Goal: Task Accomplishment & Management: Complete application form

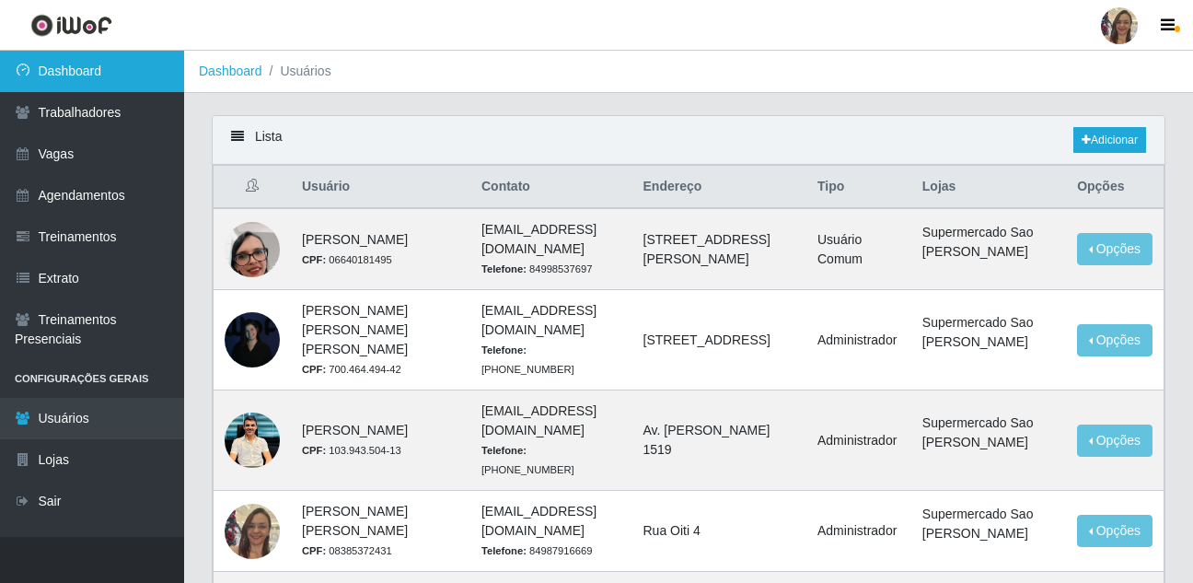
click at [71, 64] on link "Dashboard" at bounding box center [92, 71] width 184 height 41
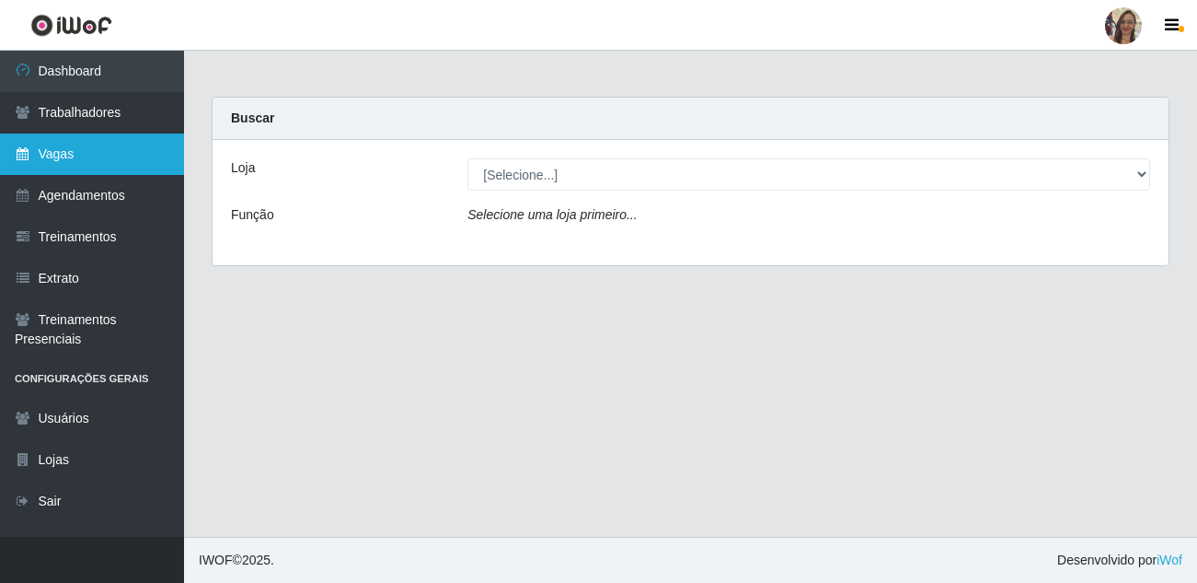
click at [76, 156] on link "Vagas" at bounding box center [92, 153] width 184 height 41
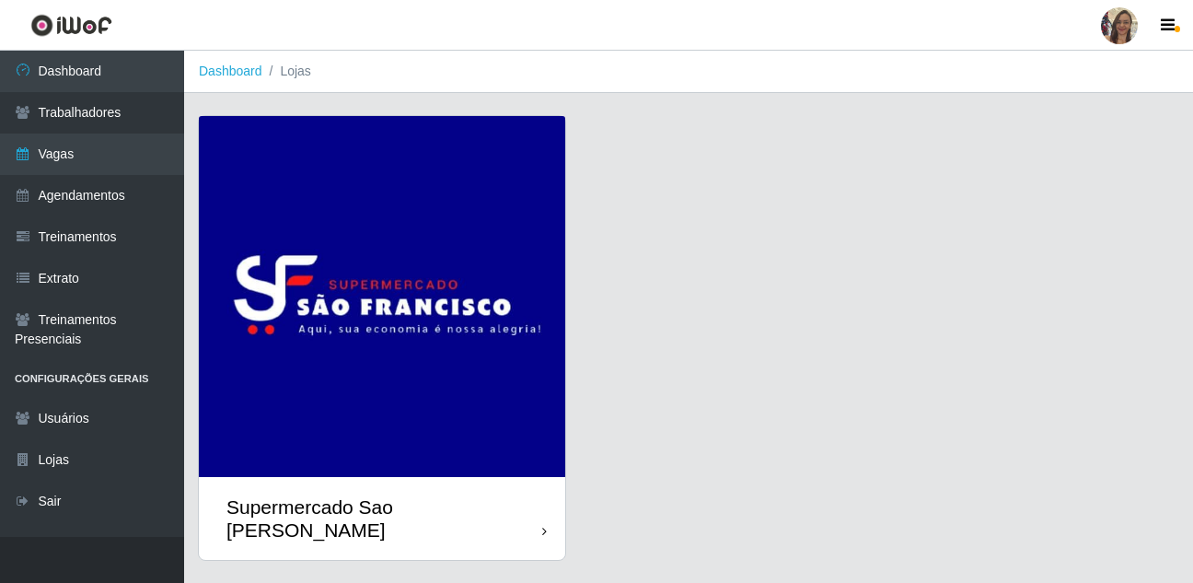
click at [473, 340] on img at bounding box center [382, 296] width 366 height 361
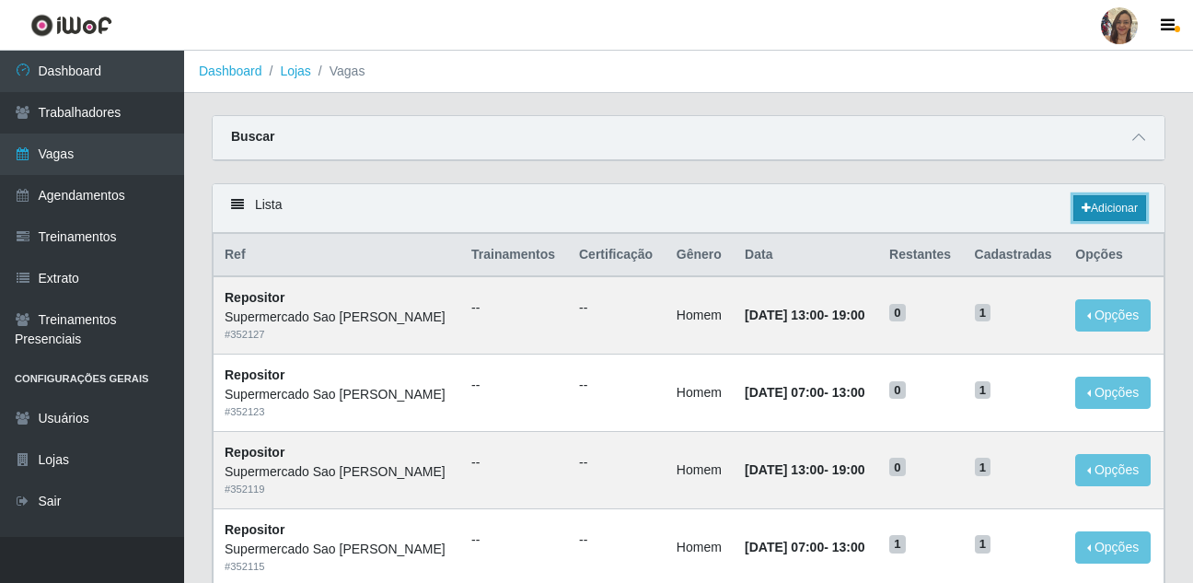
click at [1129, 207] on link "Adicionar" at bounding box center [1109, 208] width 73 height 26
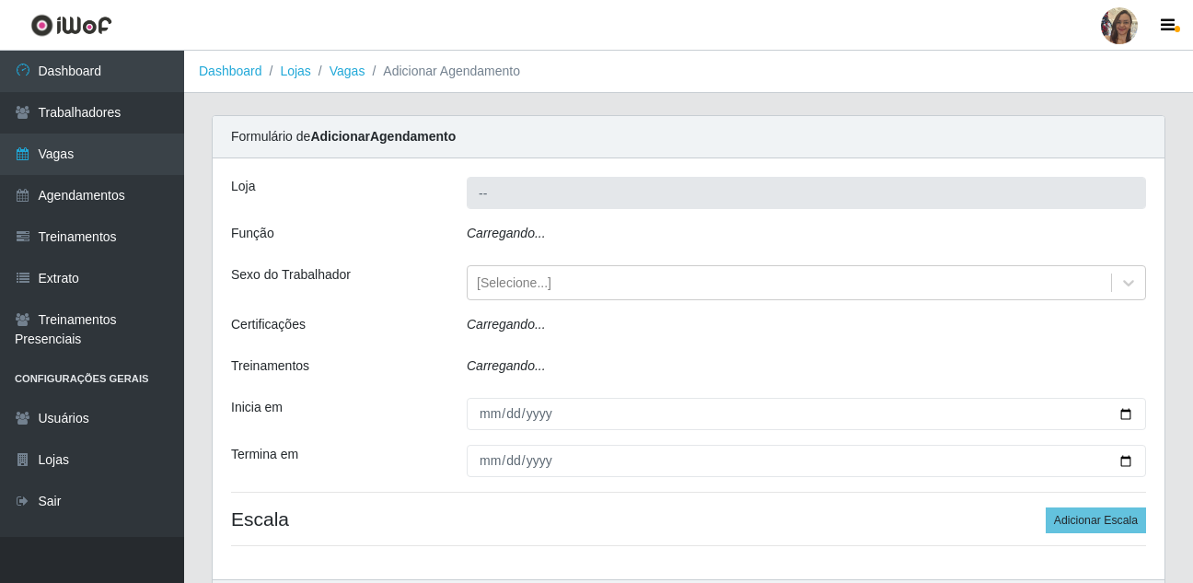
type input "Supermercado Sao [PERSON_NAME]"
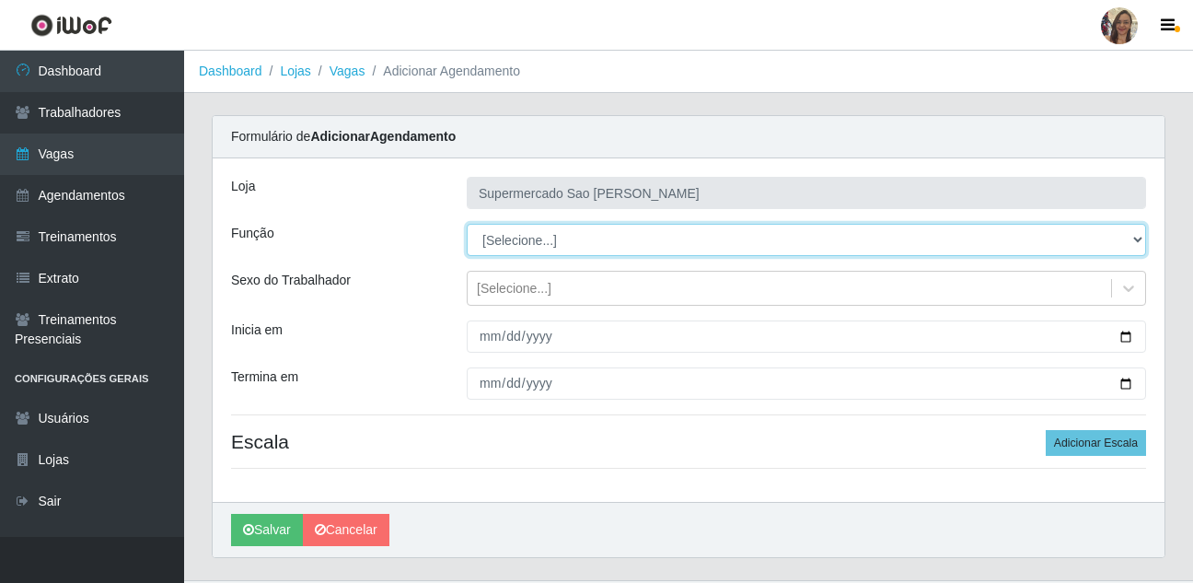
click at [526, 239] on select "[Selecione...] ASG ASG + ASG ++ Balconista de Açougue Balconista de Açougue + B…" at bounding box center [806, 240] width 679 height 32
click at [467, 224] on select "[Selecione...] ASG ASG + ASG ++ Balconista de Açougue Balconista de Açougue + B…" at bounding box center [806, 240] width 679 height 32
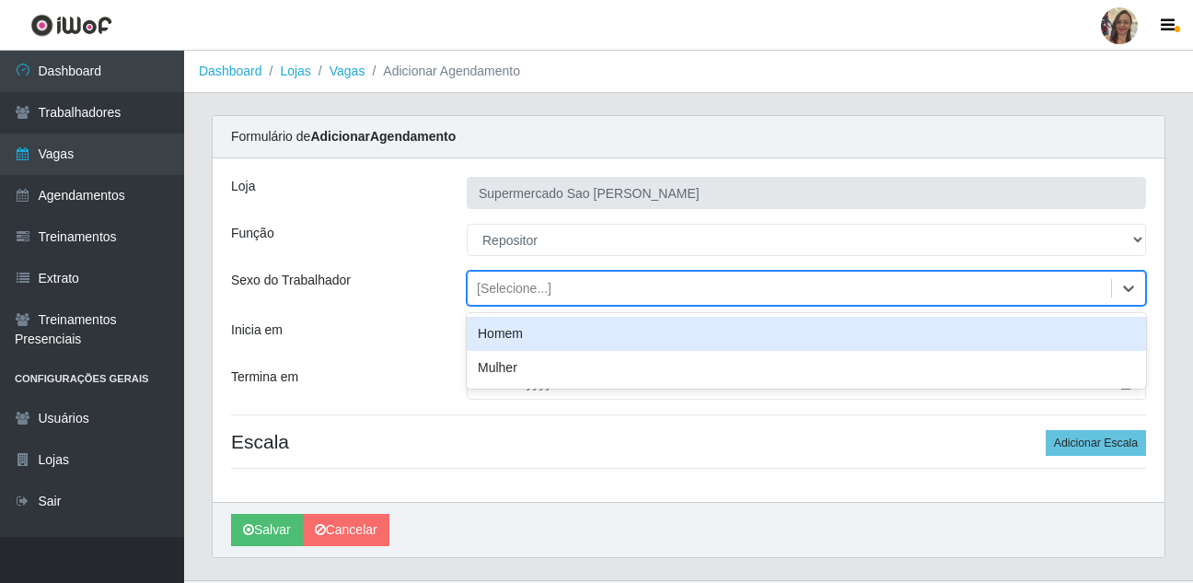
click at [521, 293] on div "[Selecione...]" at bounding box center [514, 288] width 75 height 19
click at [510, 339] on div "Homem" at bounding box center [806, 334] width 679 height 34
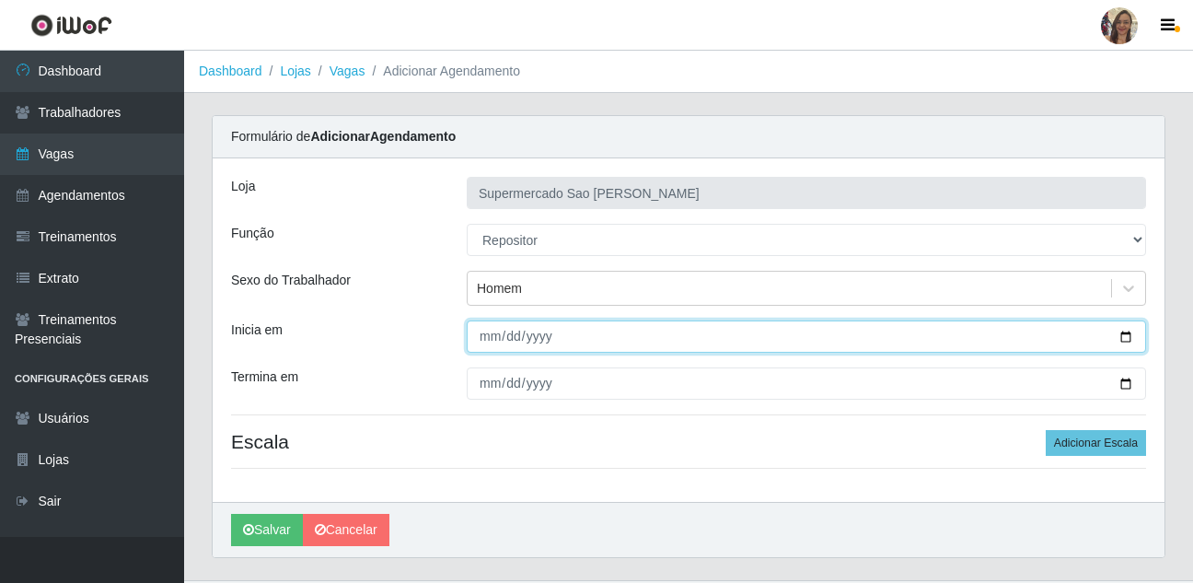
click at [485, 335] on input "Inicia em" at bounding box center [806, 336] width 679 height 32
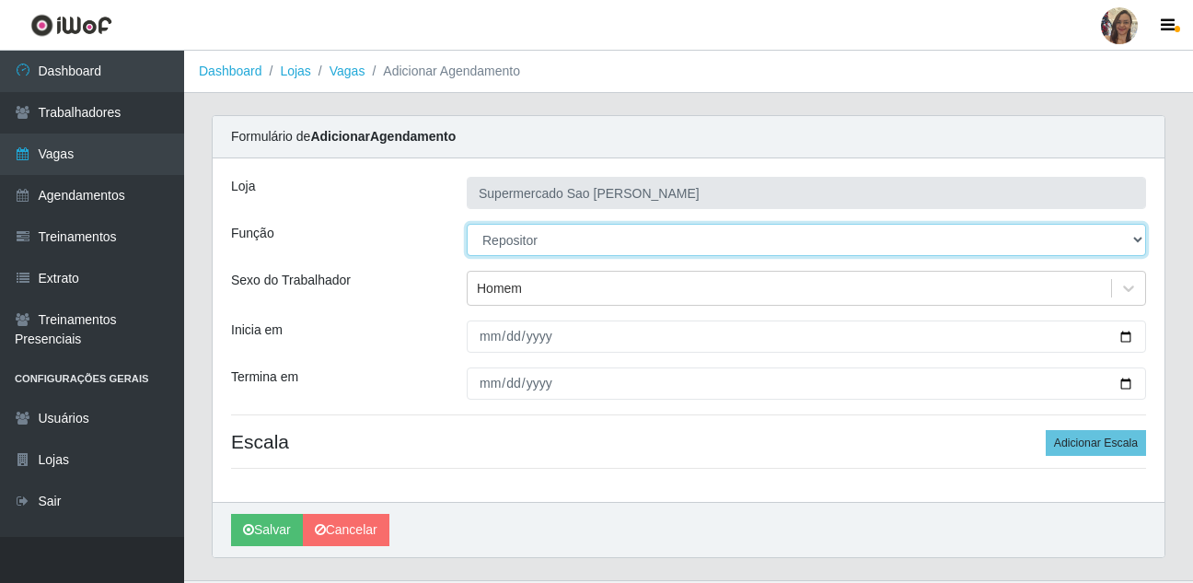
click at [542, 245] on select "[Selecione...] ASG ASG + ASG ++ Balconista de Açougue Balconista de Açougue + B…" at bounding box center [806, 240] width 679 height 32
click at [547, 237] on select "[Selecione...] ASG ASG + ASG ++ Balconista de Açougue Balconista de Açougue + B…" at bounding box center [806, 240] width 679 height 32
select select "82"
click at [467, 224] on select "[Selecione...] ASG ASG + ASG ++ Balconista de Açougue Balconista de Açougue + B…" at bounding box center [806, 240] width 679 height 32
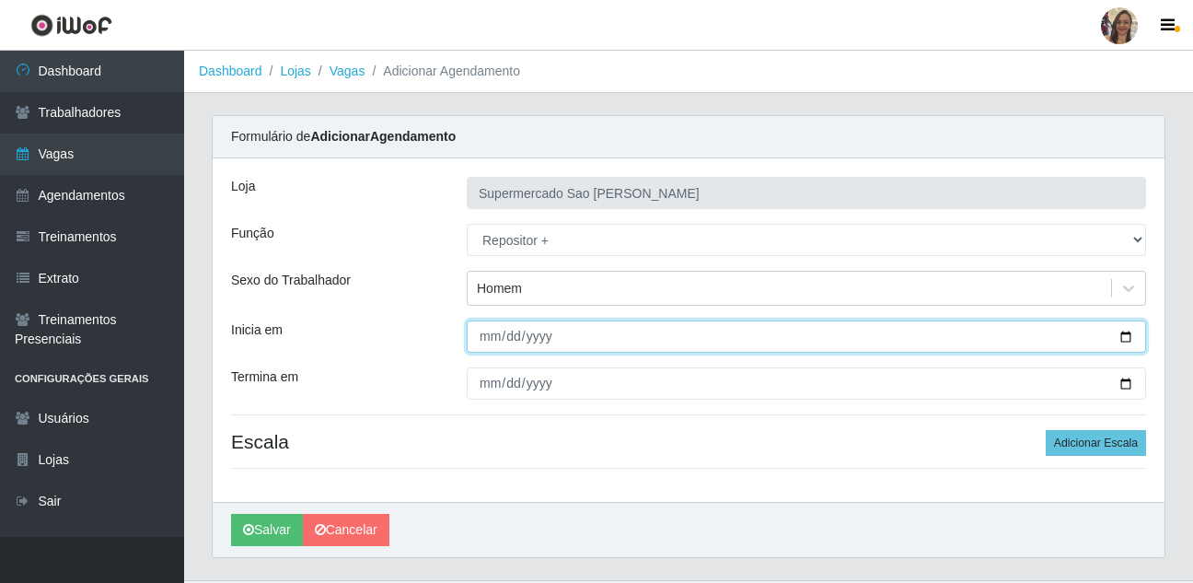
click at [506, 339] on input "Inicia em" at bounding box center [806, 336] width 679 height 32
type input "[DATE]"
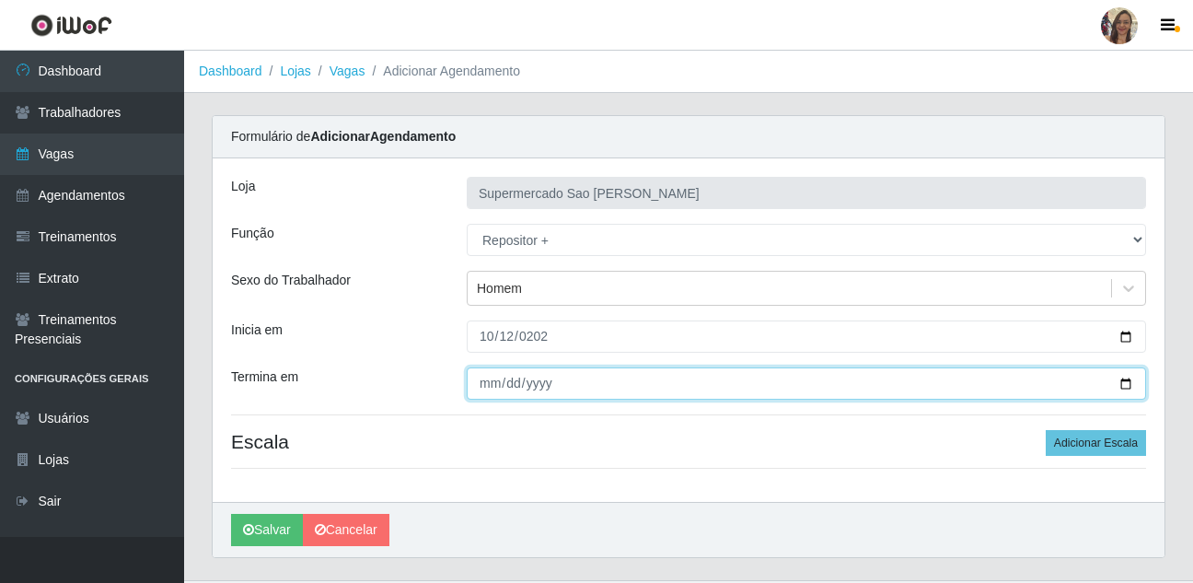
click at [486, 381] on input "Termina em" at bounding box center [806, 383] width 679 height 32
type input "[PHONE_NUMBER]"
type input "[DATE]"
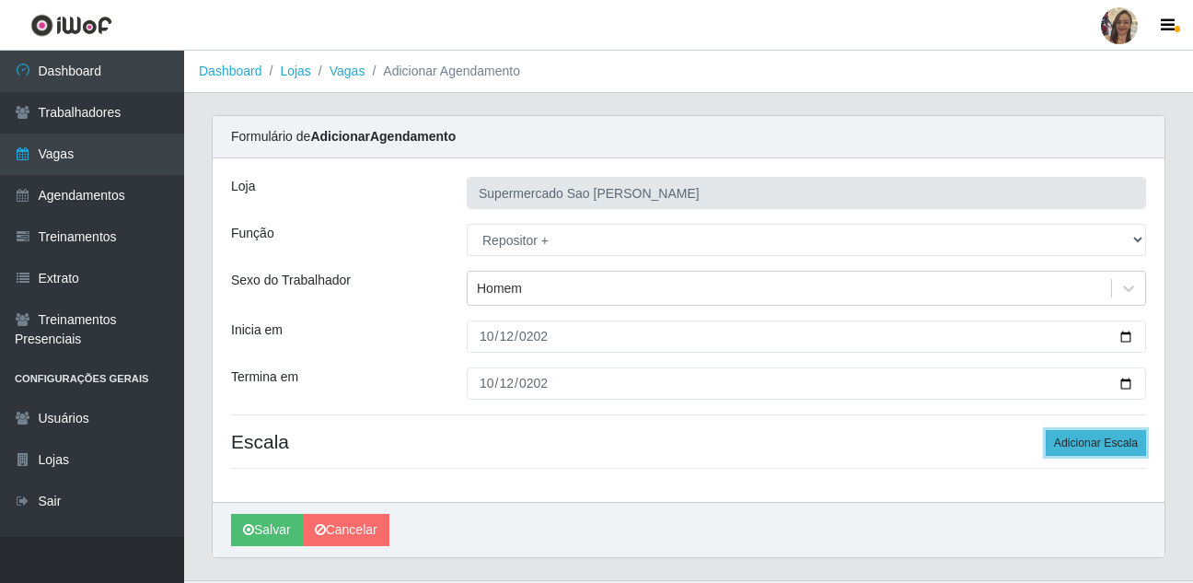
click at [1106, 450] on button "Adicionar Escala" at bounding box center [1096, 443] width 100 height 26
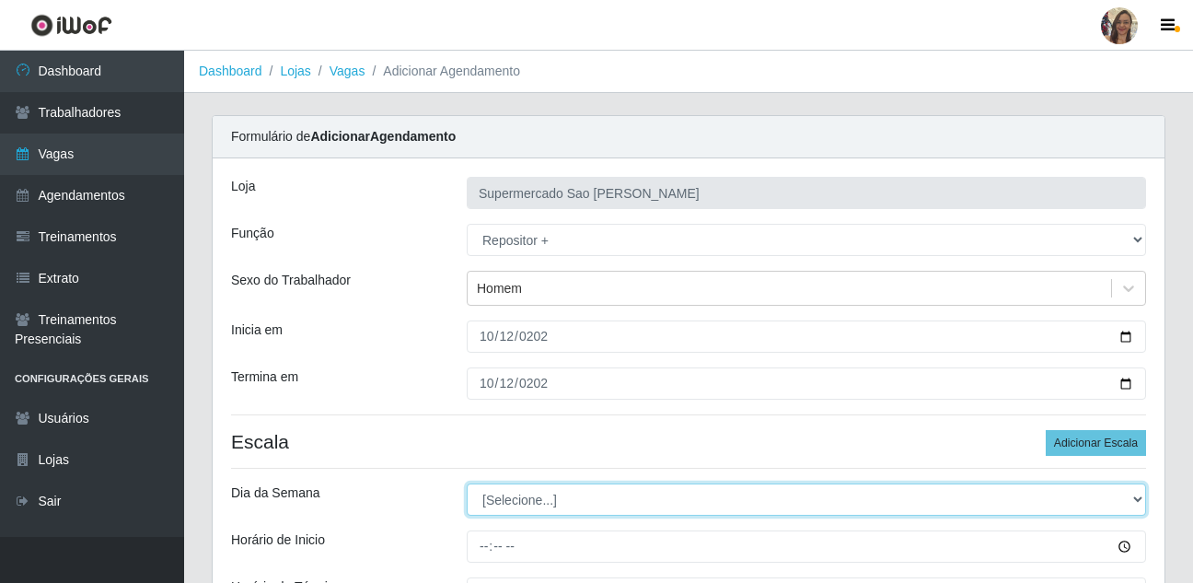
click at [537, 501] on select "[Selecione...] Segunda Terça Quarta Quinta Sexta Sábado Domingo" at bounding box center [806, 499] width 679 height 32
select select "0"
click at [467, 483] on select "[Selecione...] Segunda Terça Quarta Quinta Sexta Sábado Domingo" at bounding box center [806, 499] width 679 height 32
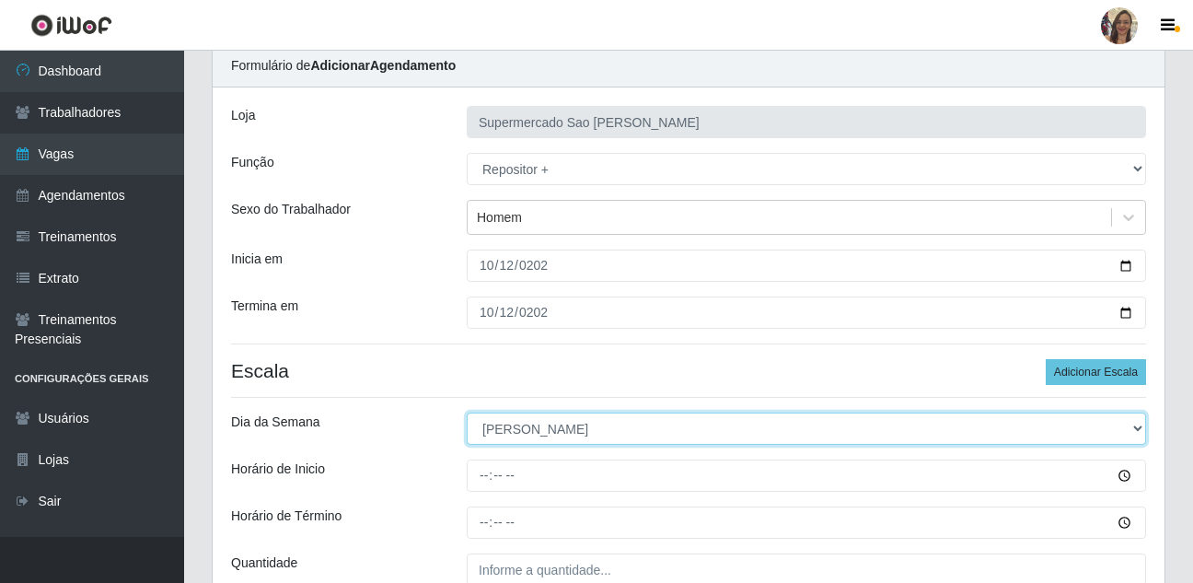
scroll to position [184, 0]
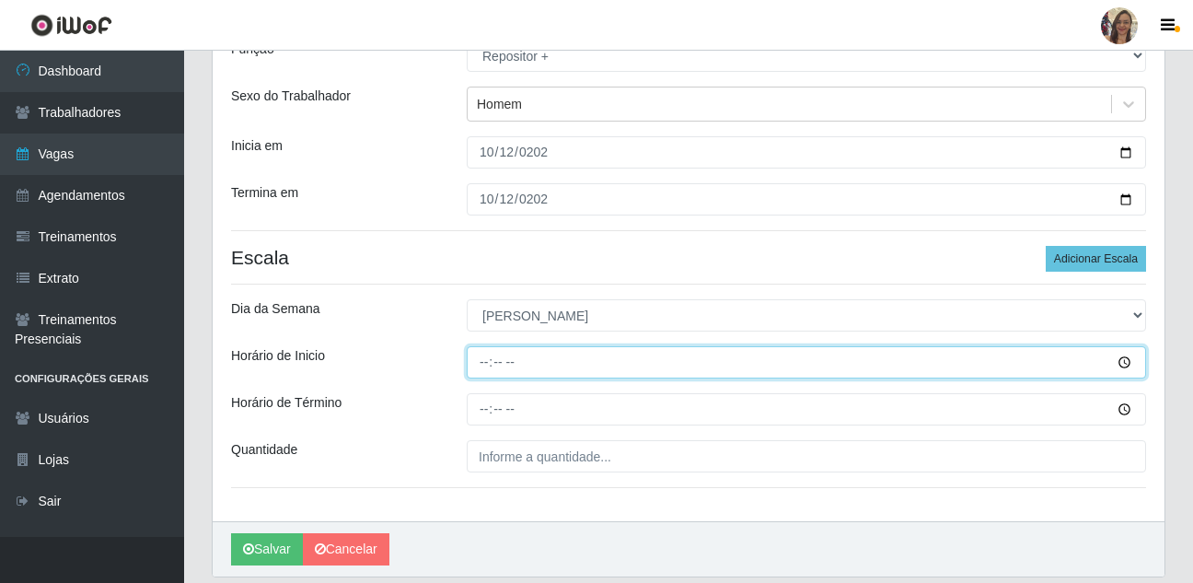
click at [478, 364] on input "Horário de Inicio" at bounding box center [806, 362] width 679 height 32
type input "07:00"
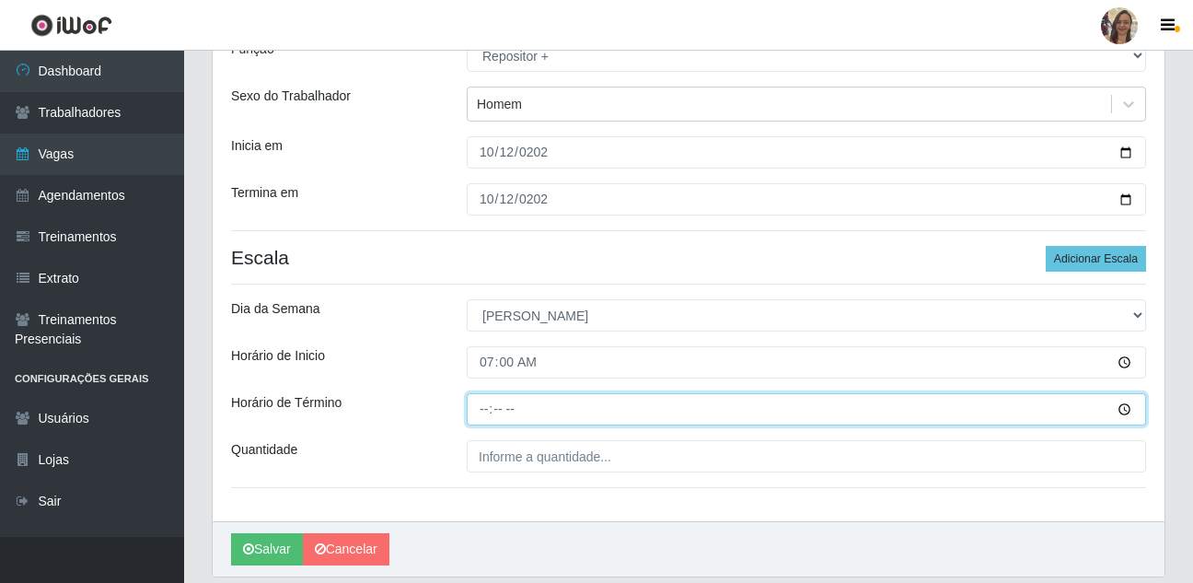
click at [474, 399] on input "Horário de Término" at bounding box center [806, 409] width 679 height 32
type input "13:00"
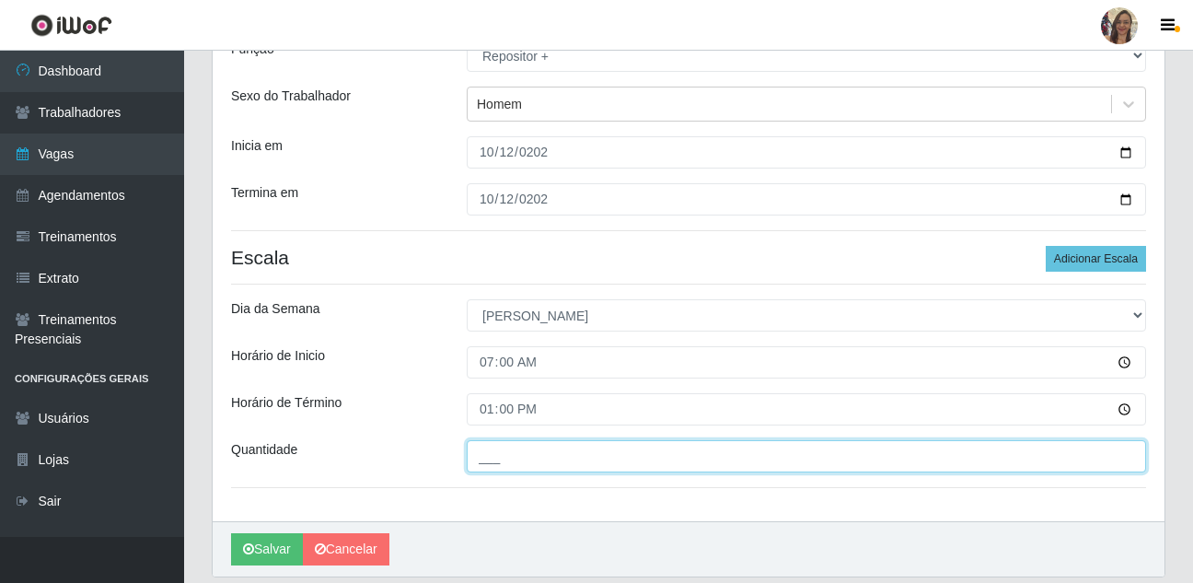
click at [522, 456] on input "___" at bounding box center [806, 456] width 679 height 32
type input "2__"
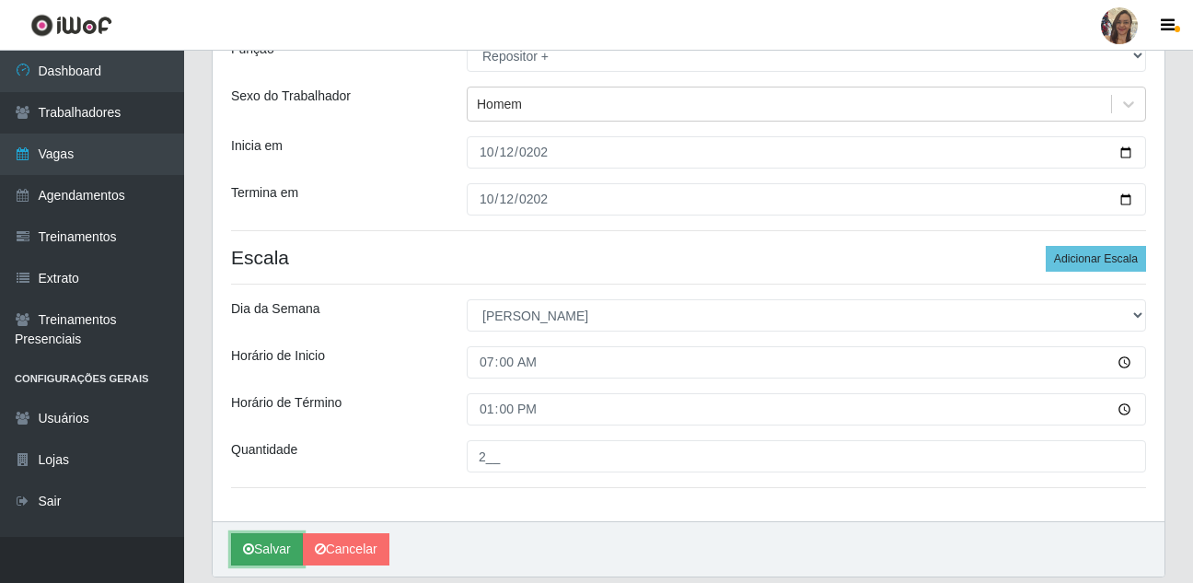
click at [263, 552] on button "Salvar" at bounding box center [267, 549] width 72 height 32
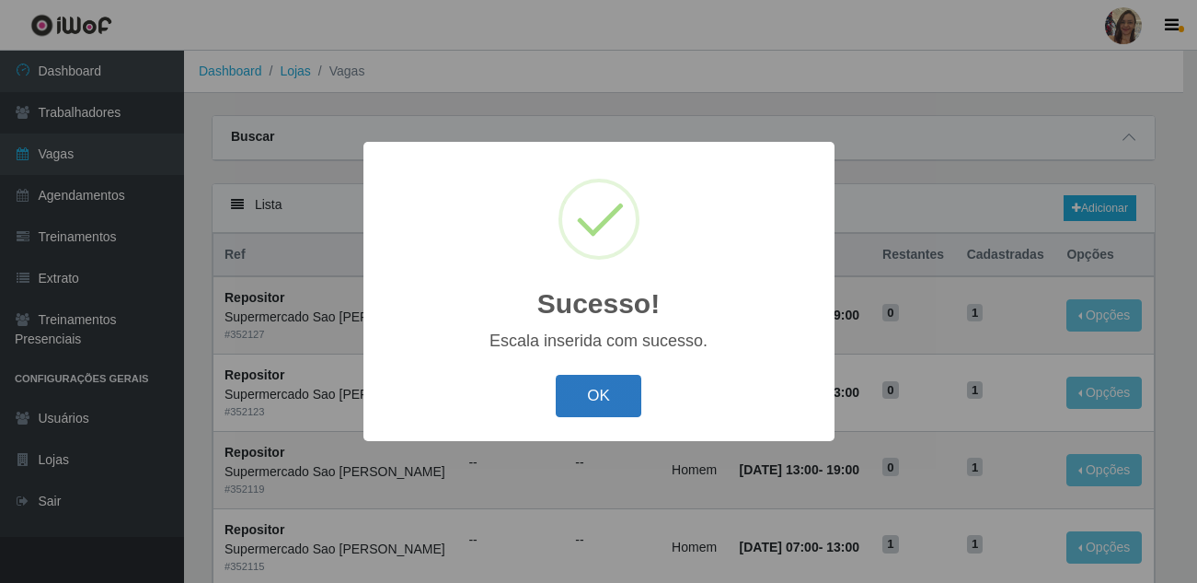
click at [579, 389] on button "OK" at bounding box center [599, 396] width 86 height 43
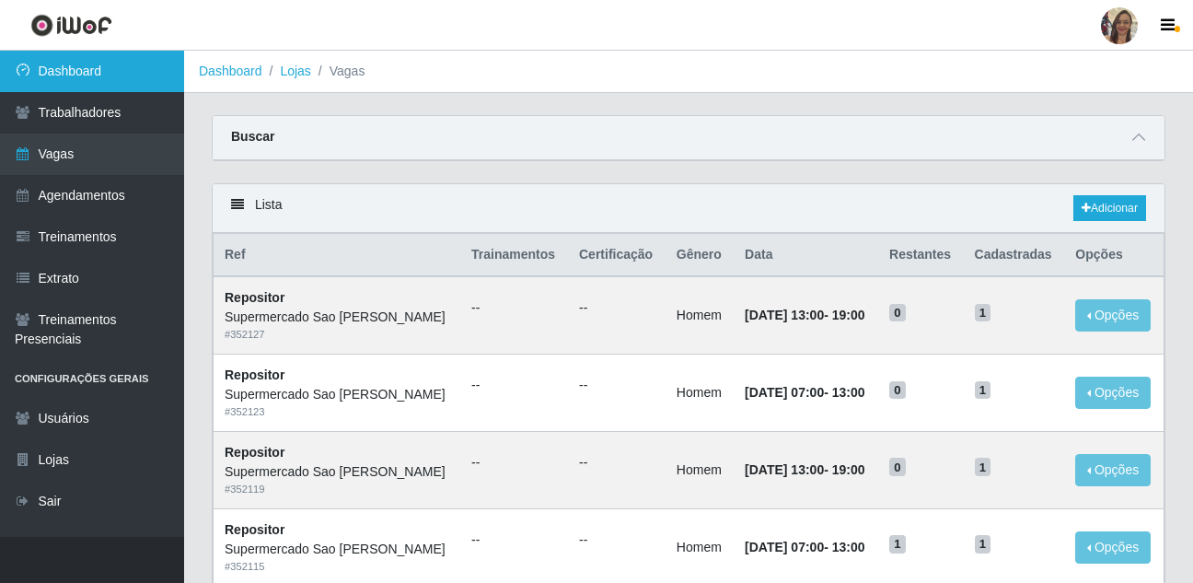
click at [113, 76] on link "Dashboard" at bounding box center [92, 71] width 184 height 41
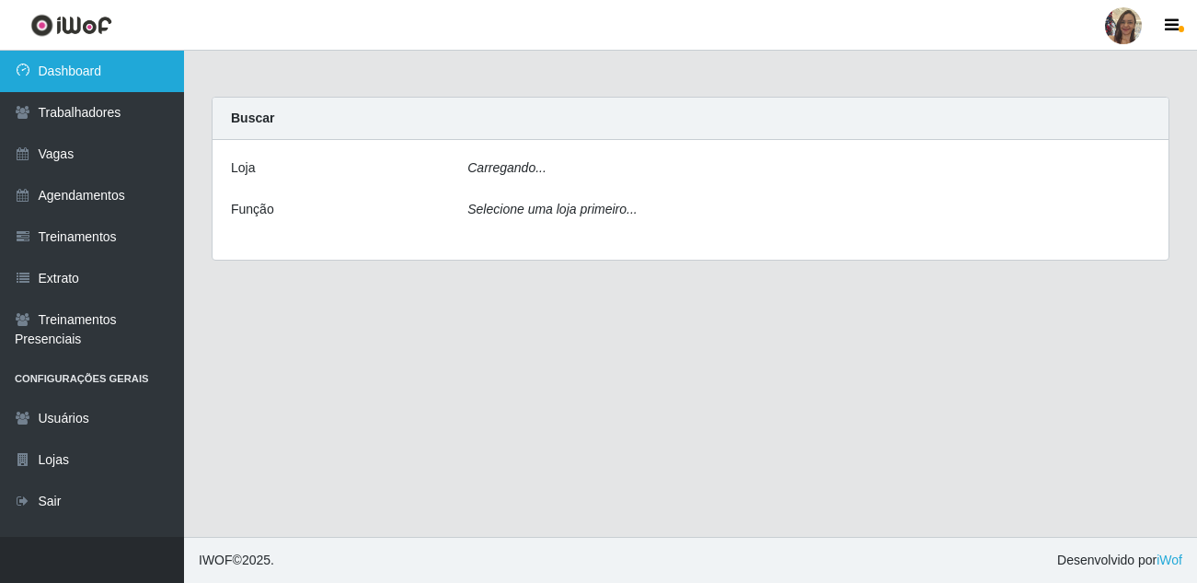
click at [113, 76] on link "Dashboard" at bounding box center [92, 71] width 184 height 41
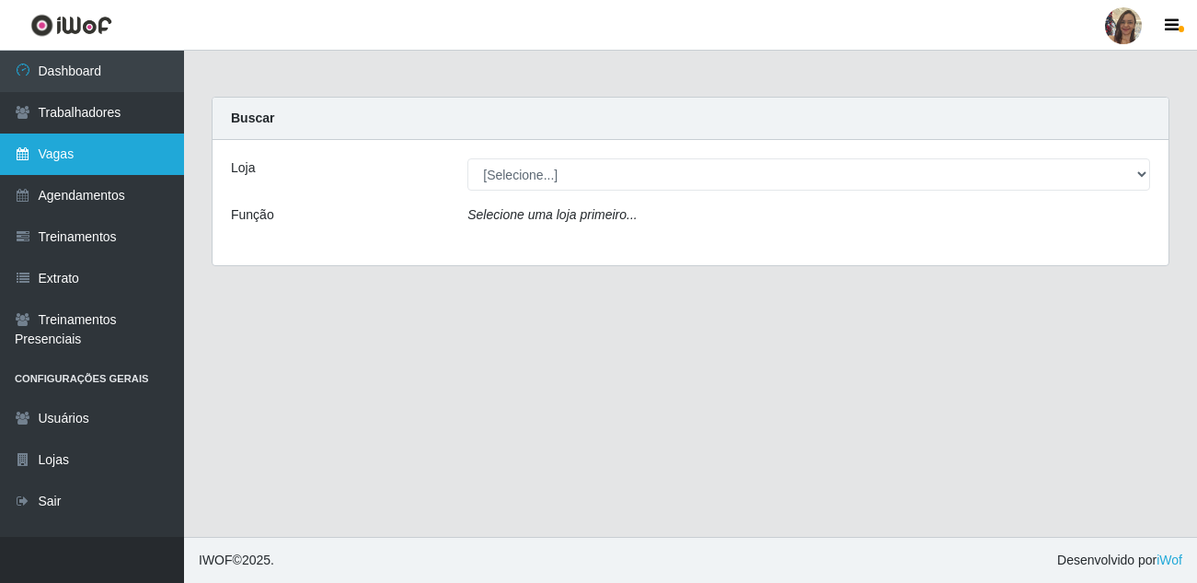
click at [77, 147] on link "Vagas" at bounding box center [92, 153] width 184 height 41
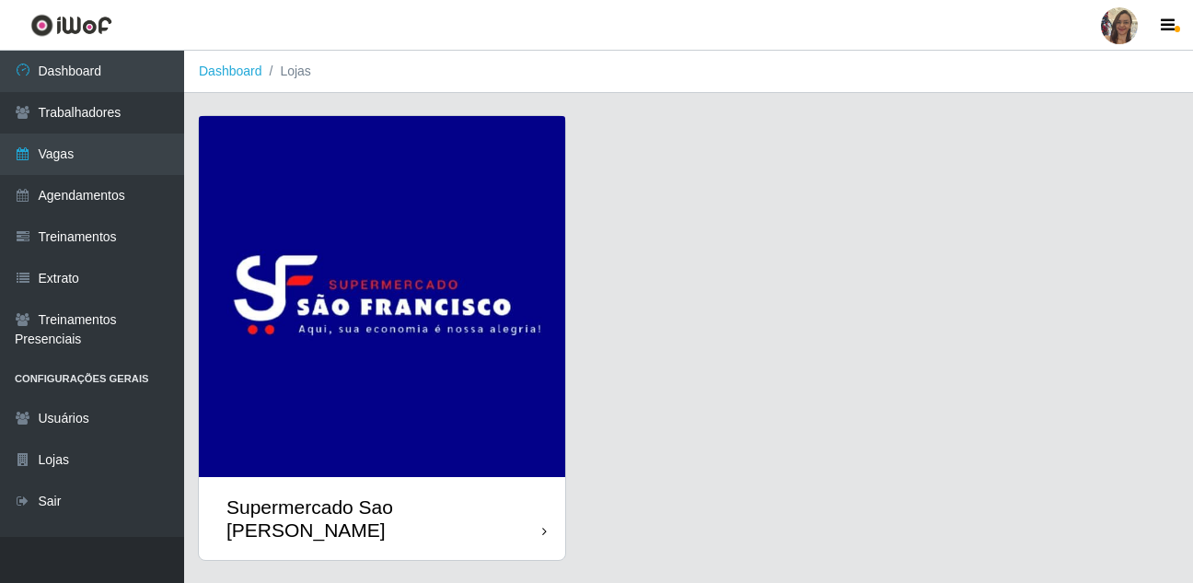
click at [354, 235] on img at bounding box center [382, 296] width 366 height 361
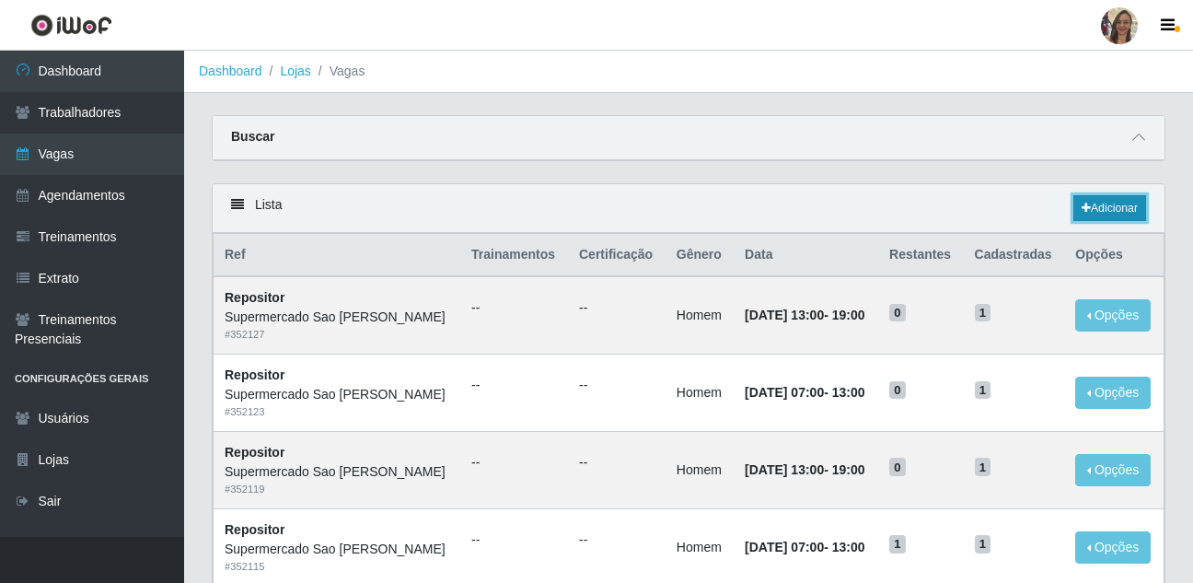
click at [1110, 209] on link "Adicionar" at bounding box center [1109, 208] width 73 height 26
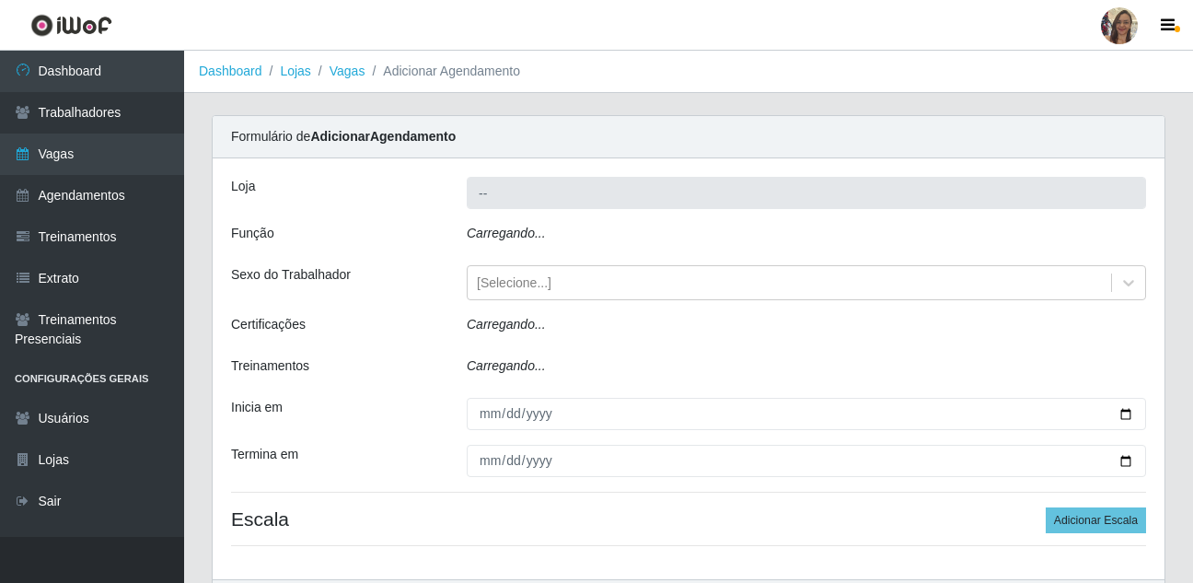
type input "Supermercado Sao [PERSON_NAME]"
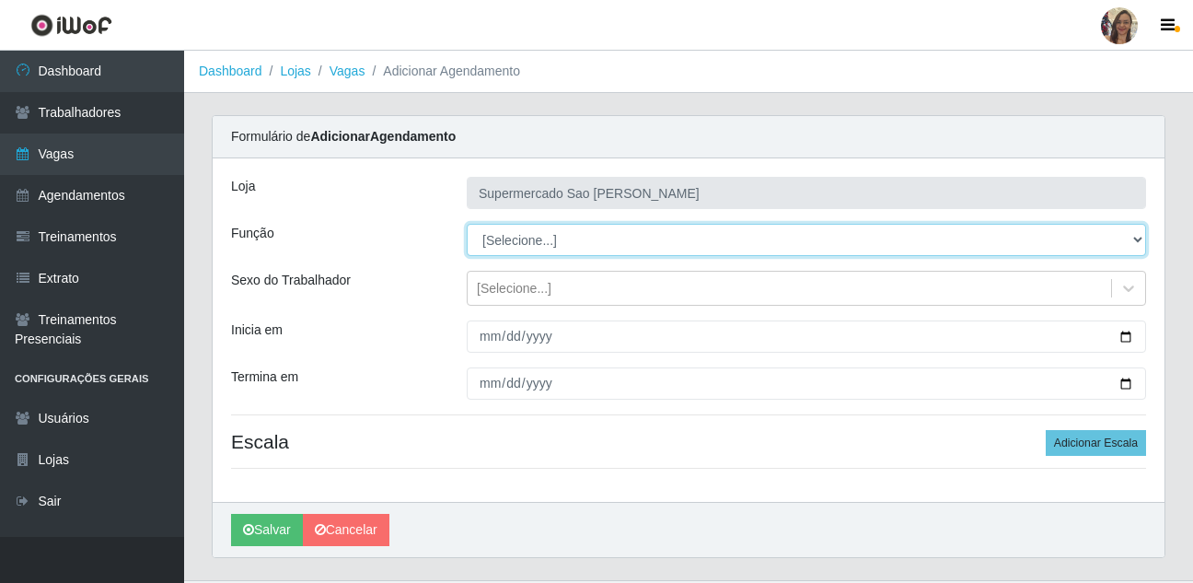
click at [506, 237] on select "[Selecione...] ASG ASG + ASG ++ Balconista de Açougue Balconista de Açougue + B…" at bounding box center [806, 240] width 679 height 32
select select "82"
click at [467, 224] on select "[Selecione...] ASG ASG + ASG ++ Balconista de Açougue Balconista de Açougue + B…" at bounding box center [806, 240] width 679 height 32
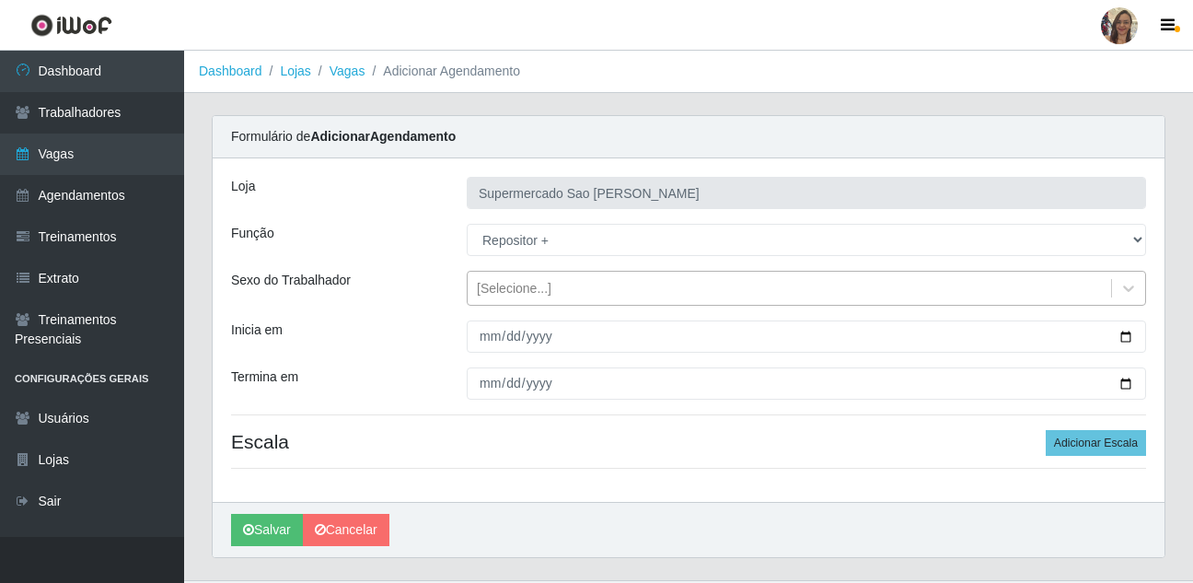
click at [506, 283] on div "[Selecione...]" at bounding box center [514, 288] width 75 height 19
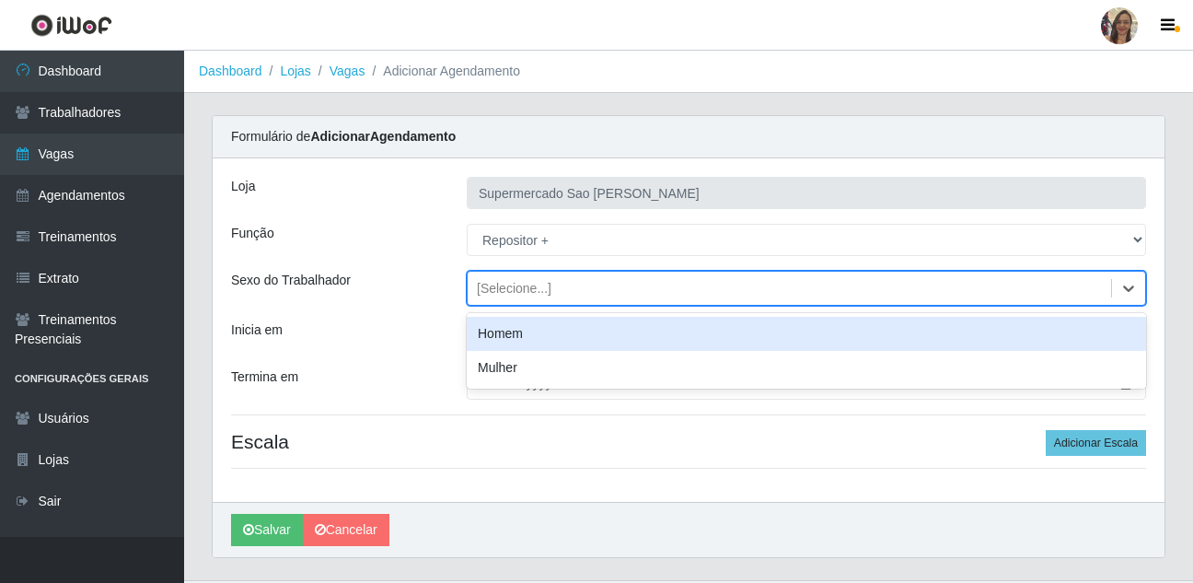
click at [504, 328] on div "Homem" at bounding box center [806, 334] width 679 height 34
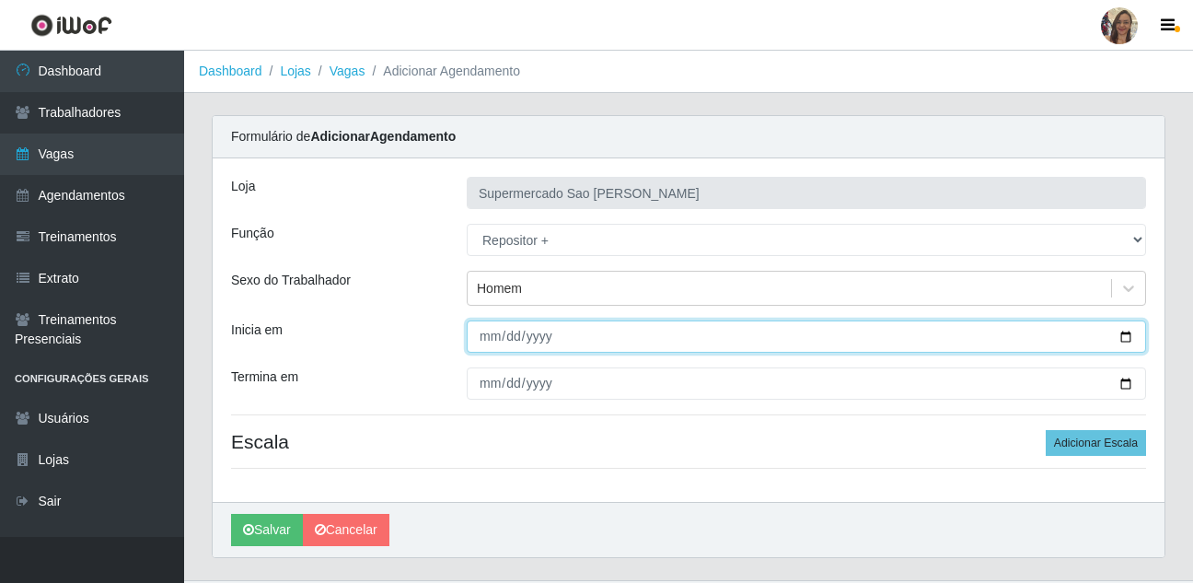
click at [484, 330] on input "Inicia em" at bounding box center [806, 336] width 679 height 32
type input "[DATE]"
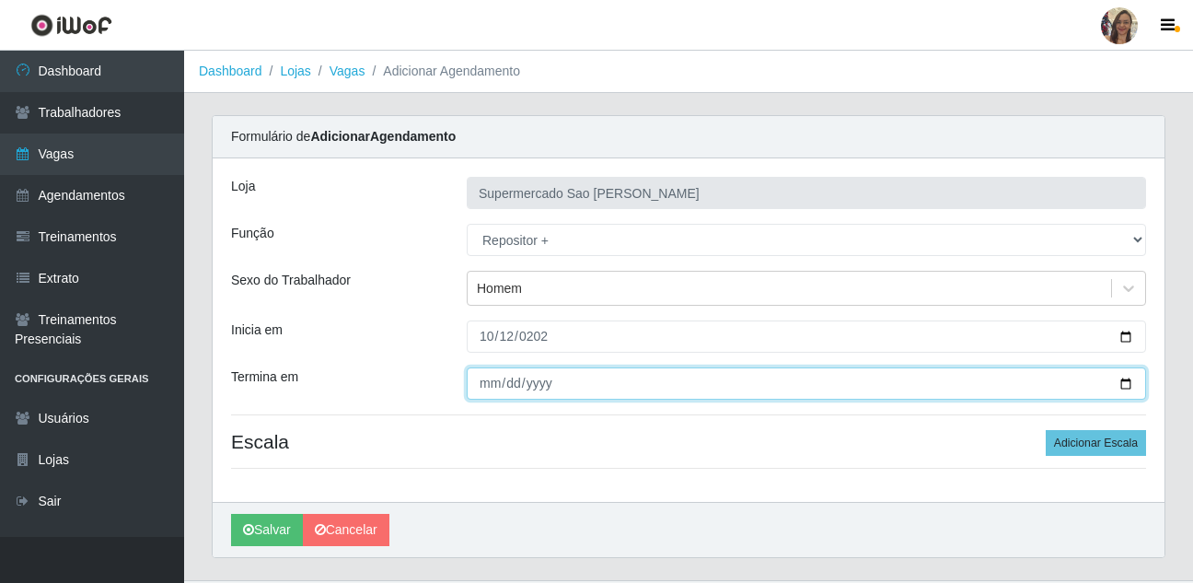
click at [488, 379] on input "Termina em" at bounding box center [806, 383] width 679 height 32
type input "[DATE]"
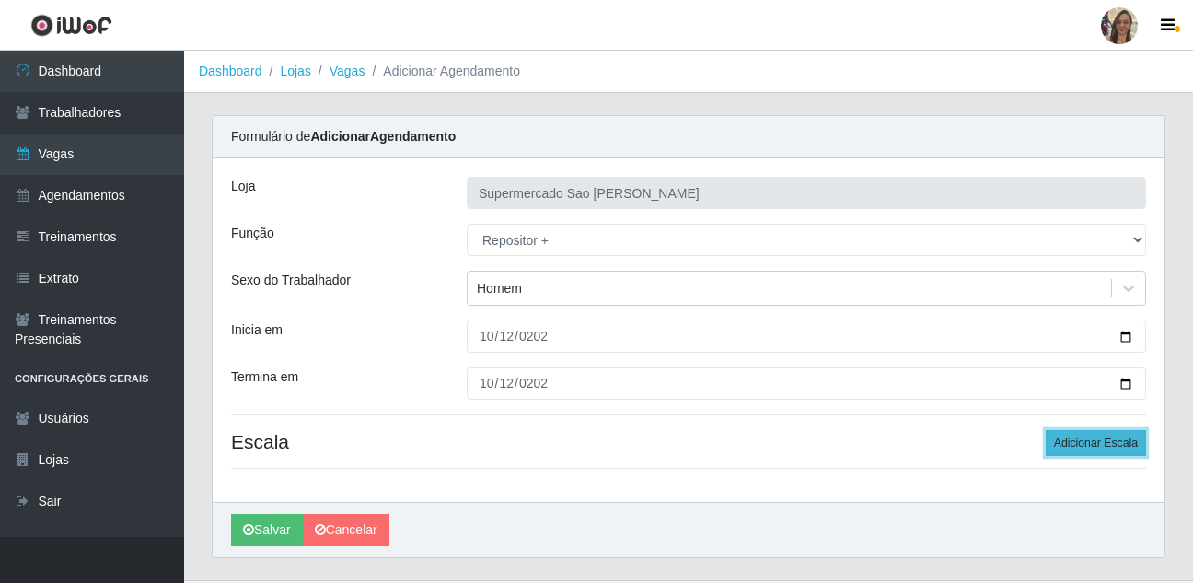
click at [1077, 442] on button "Adicionar Escala" at bounding box center [1096, 443] width 100 height 26
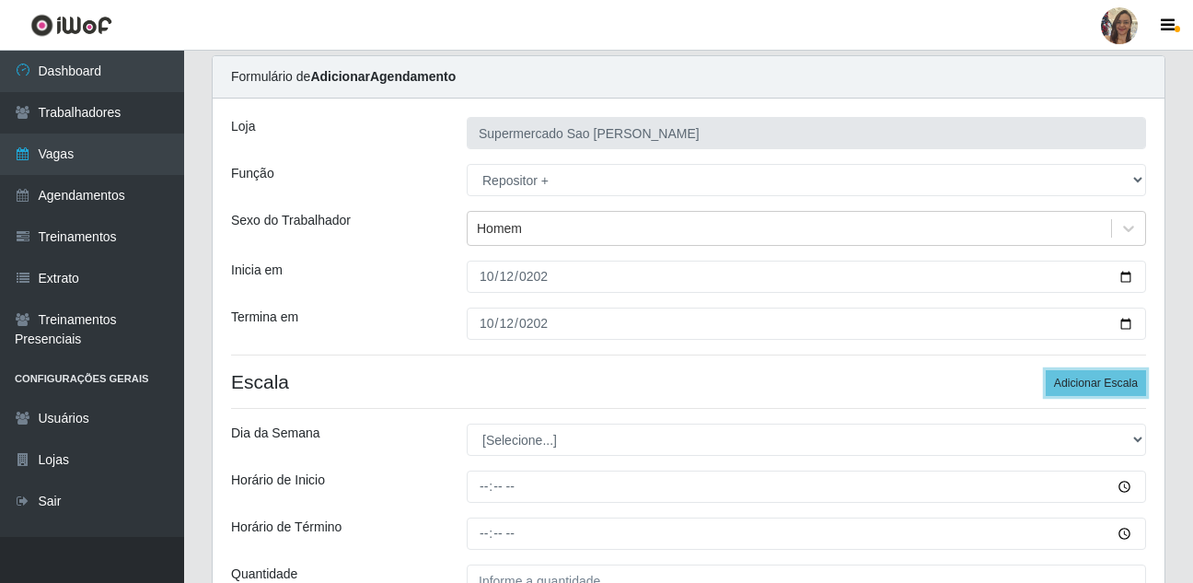
scroll to position [92, 0]
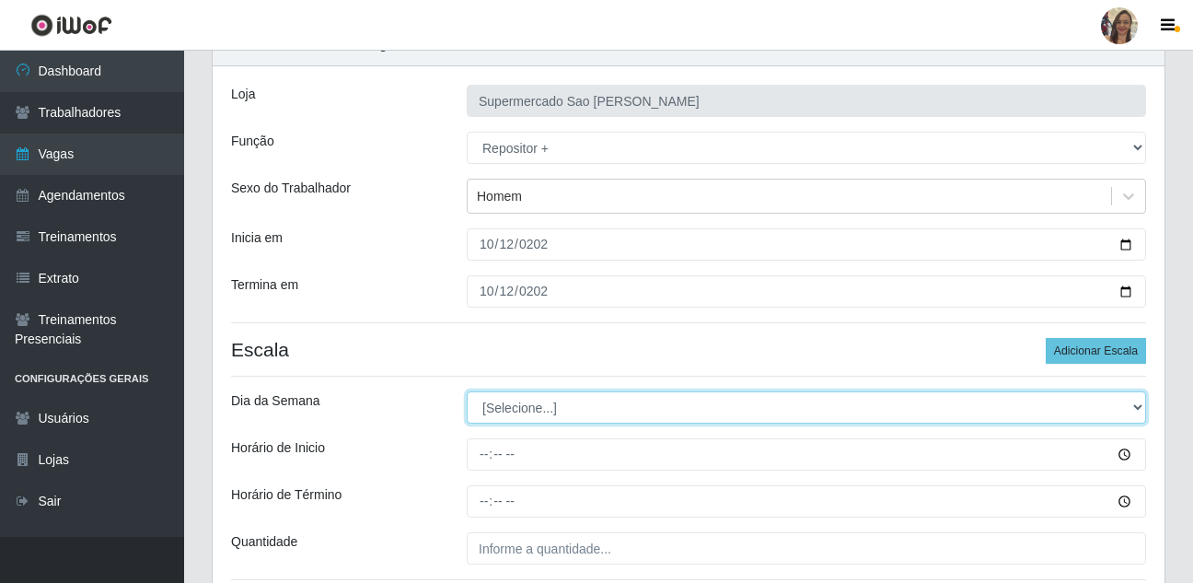
click at [527, 403] on select "[Selecione...] Segunda Terça Quarta Quinta Sexta Sábado Domingo" at bounding box center [806, 407] width 679 height 32
select select "0"
click at [467, 391] on select "[Selecione...] Segunda Terça Quarta Quinta Sexta Sábado Domingo" at bounding box center [806, 407] width 679 height 32
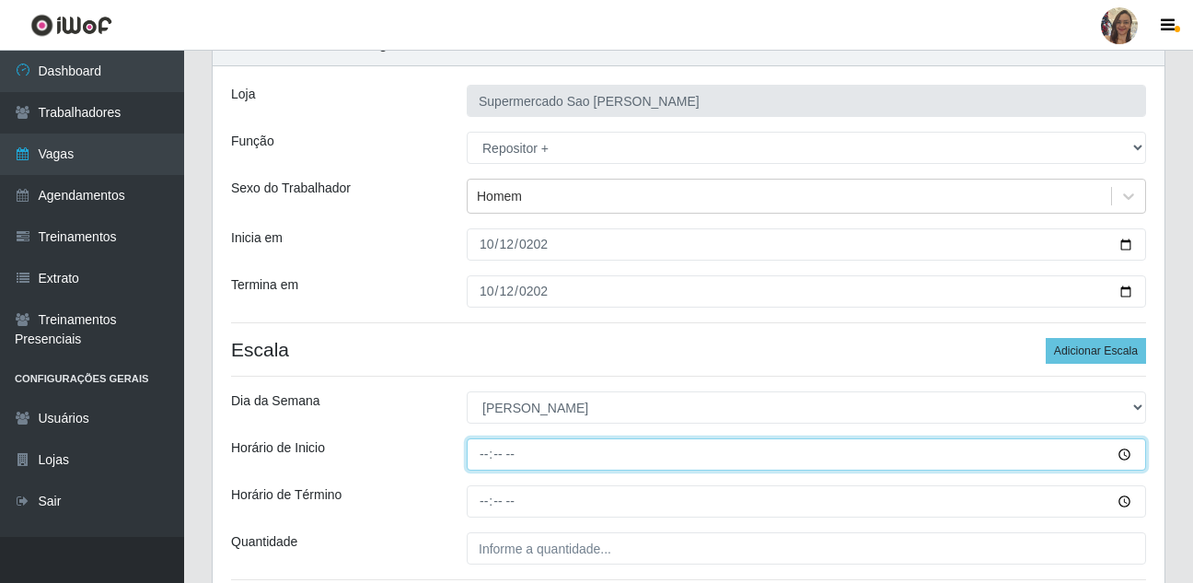
click at [482, 457] on input "Horário de Inicio" at bounding box center [806, 454] width 679 height 32
type input "07:00"
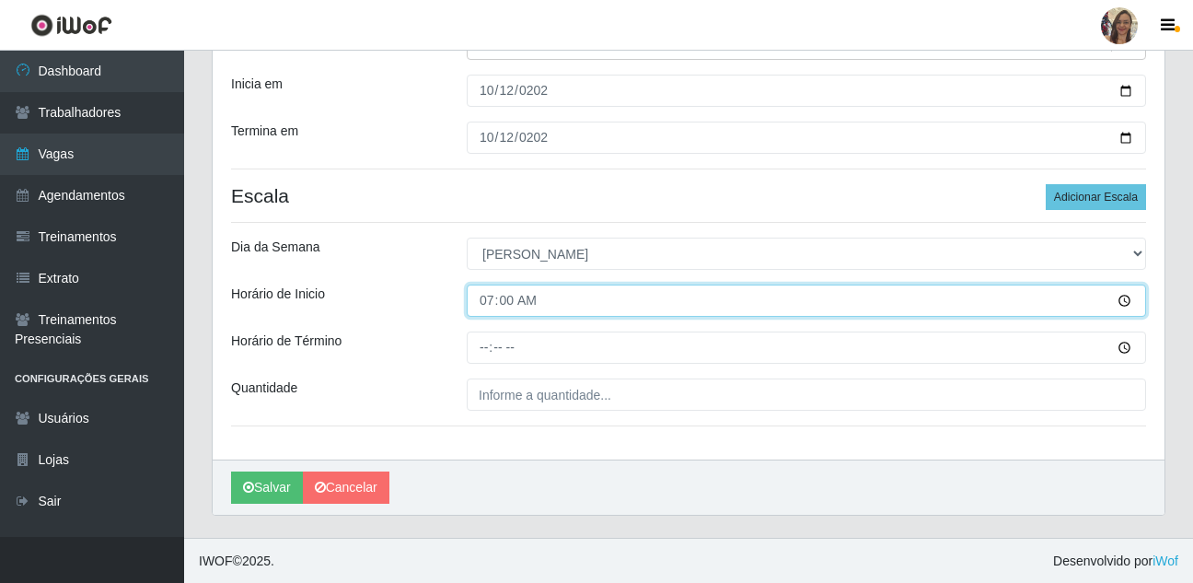
scroll to position [247, 0]
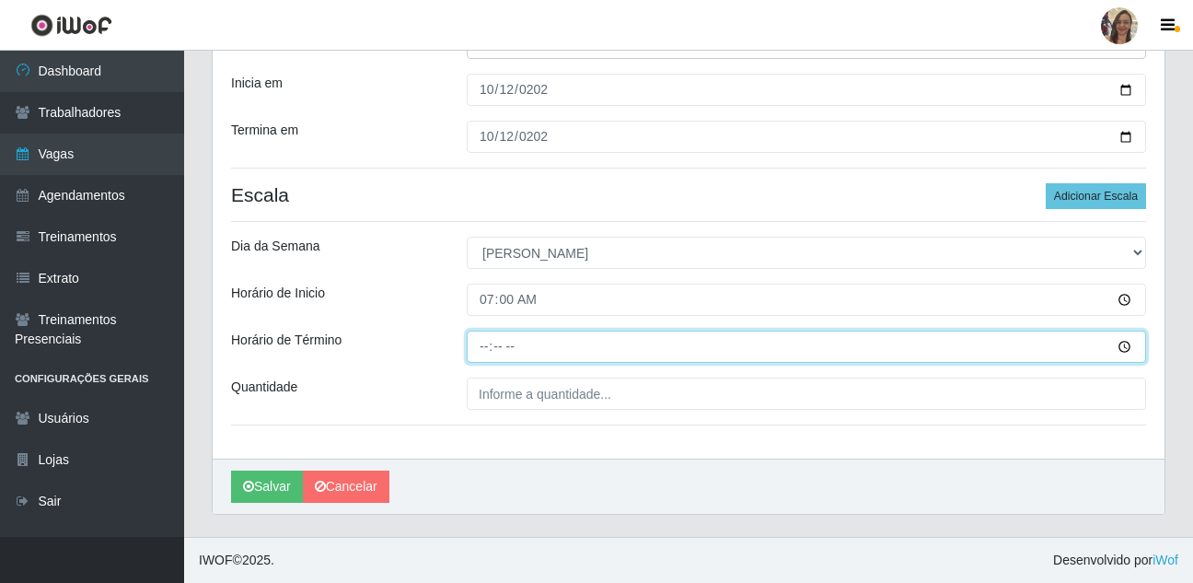
click at [485, 338] on input "Horário de Término" at bounding box center [806, 346] width 679 height 32
type input "13:00"
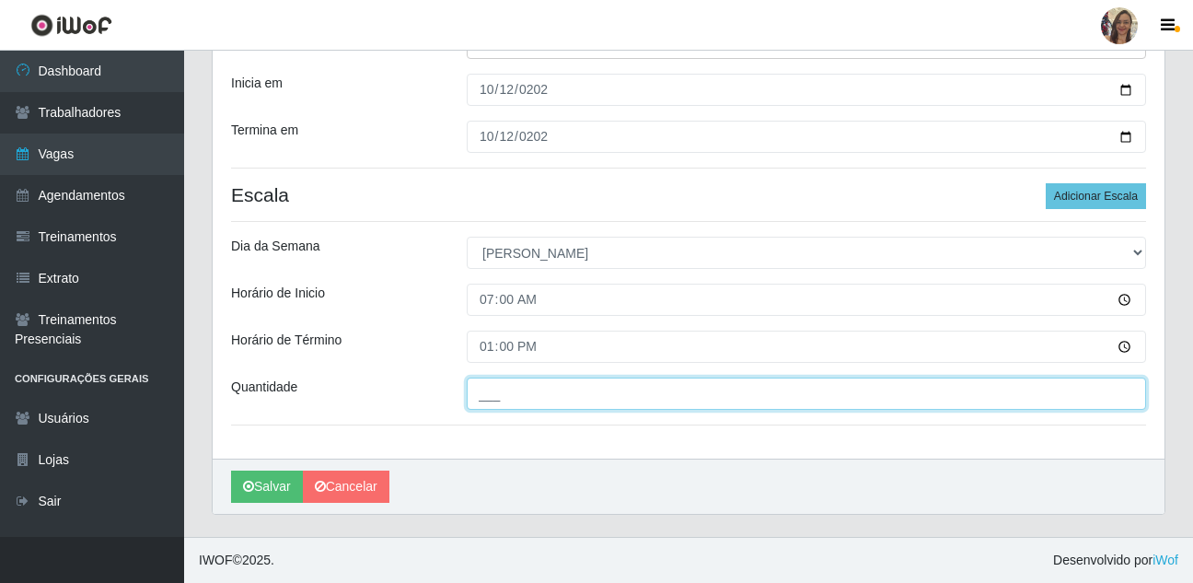
click at [516, 400] on input "___" at bounding box center [806, 393] width 679 height 32
type input "1__"
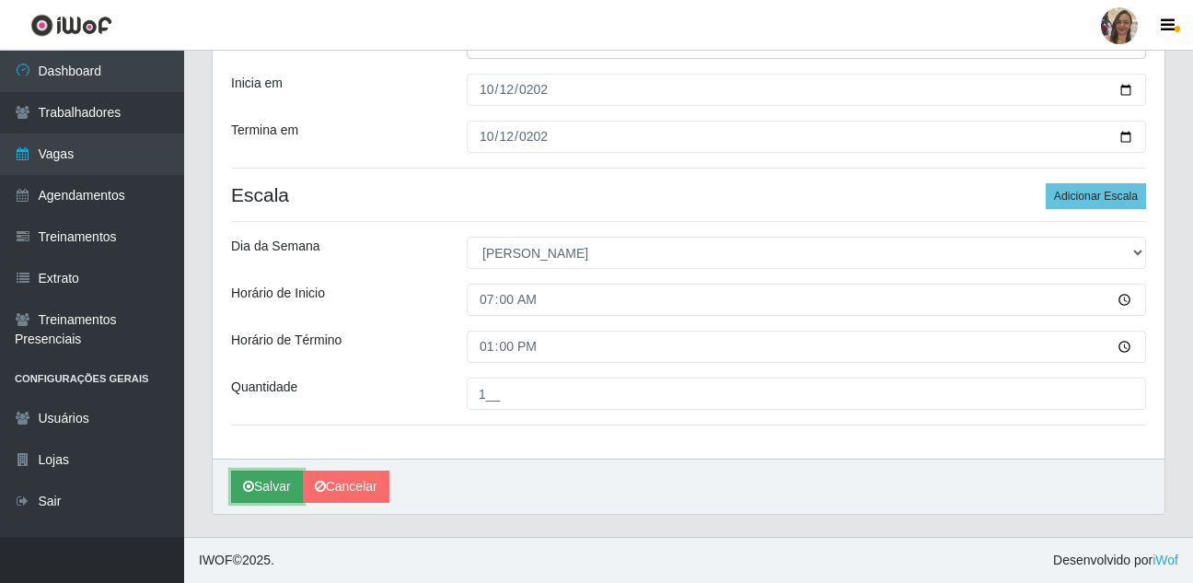
click at [279, 491] on button "Salvar" at bounding box center [267, 486] width 72 height 32
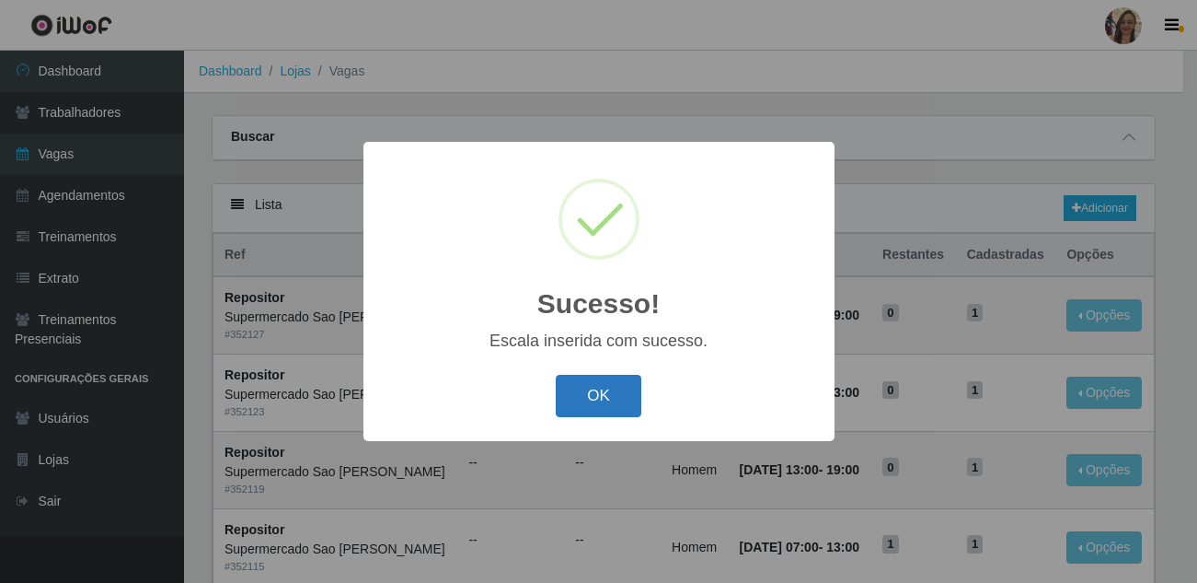
click at [601, 384] on button "OK" at bounding box center [599, 396] width 86 height 43
